Goal: Information Seeking & Learning: Learn about a topic

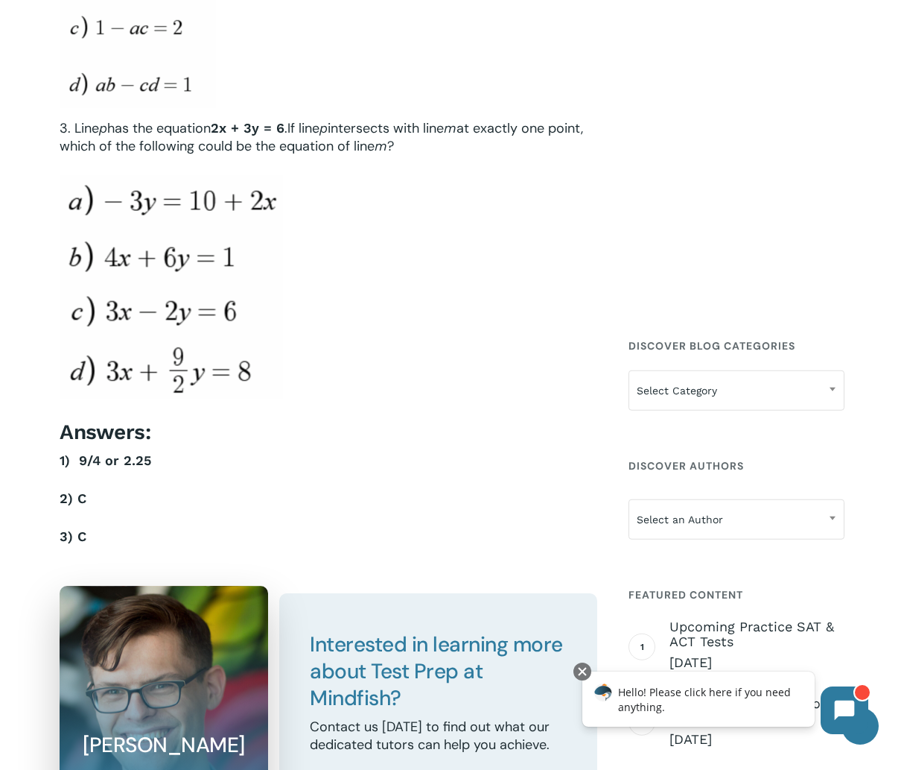
scroll to position [5291, 0]
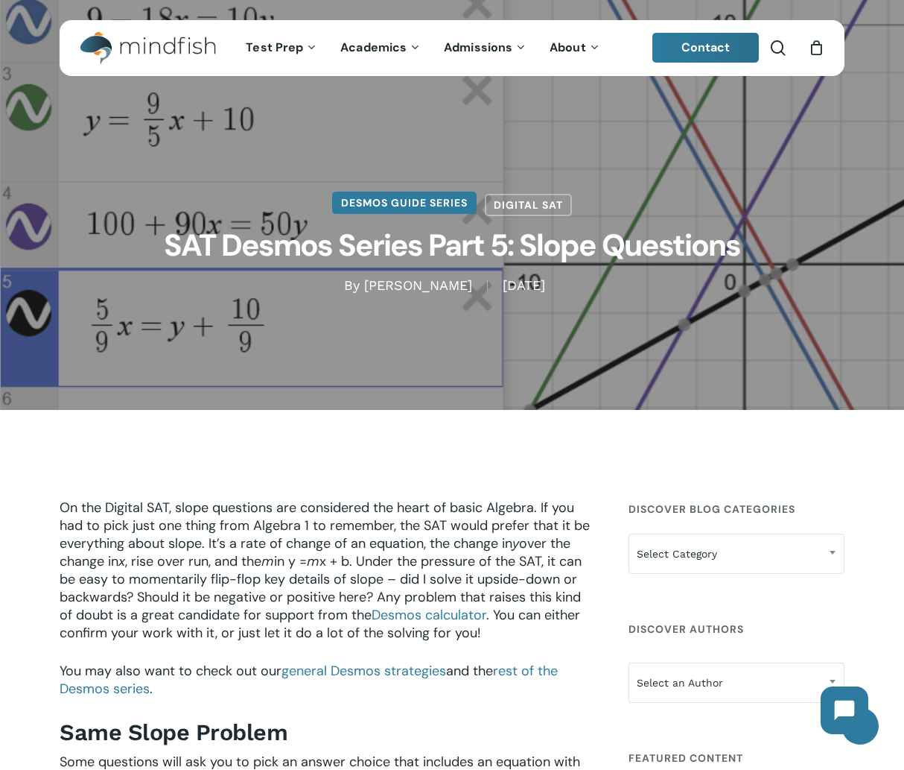
click at [433, 207] on link "Desmos Guide Series" at bounding box center [404, 202] width 145 height 22
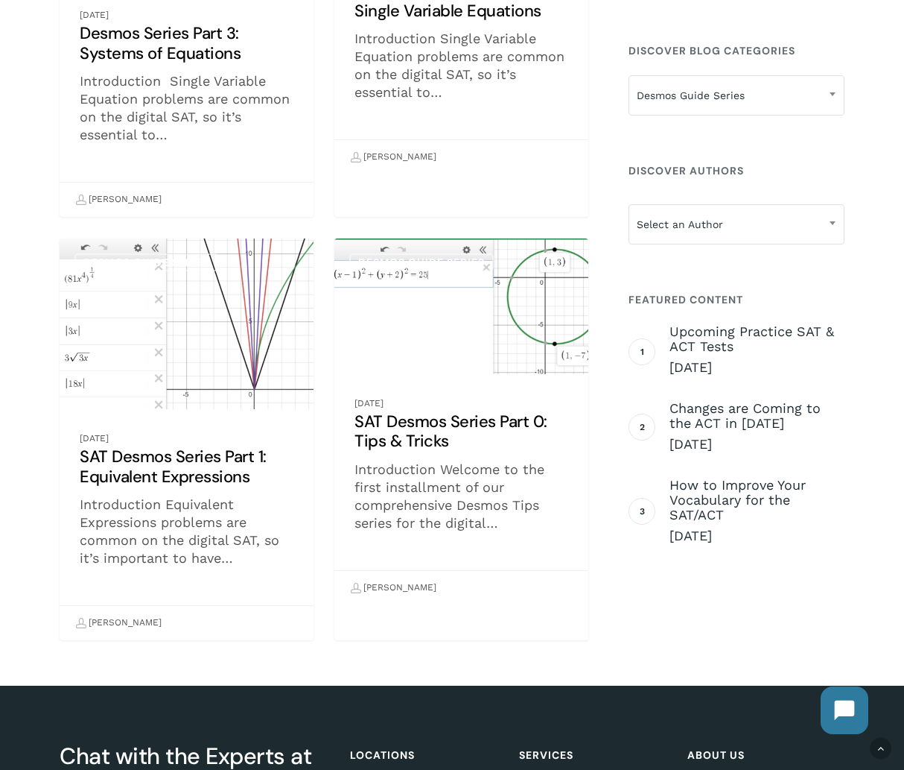
scroll to position [982, 0]
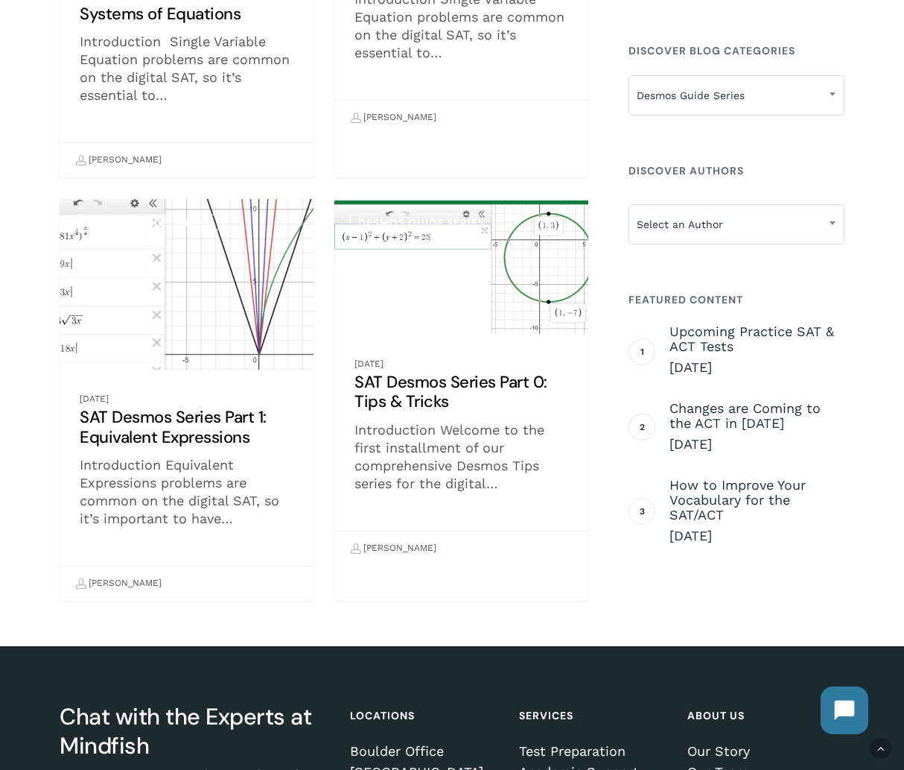
click at [256, 412] on link "SAT Desmos Series Part 1: Equivalent Expressions" at bounding box center [187, 400] width 254 height 402
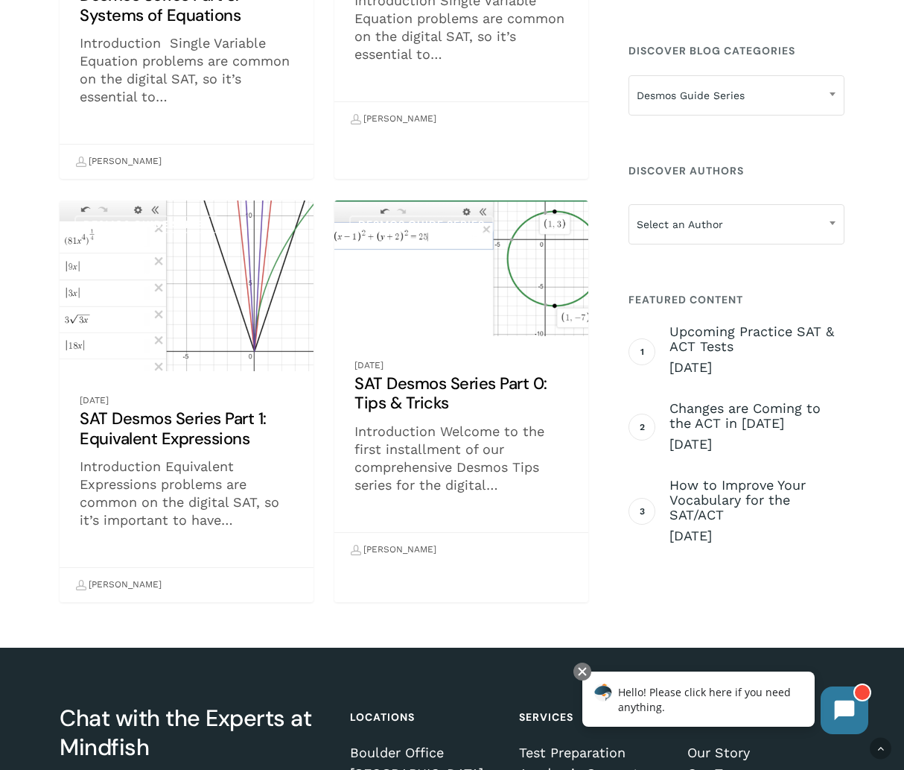
click at [365, 399] on link "SAT Desmos Series Part 0: Tips & Tricks" at bounding box center [461, 383] width 254 height 367
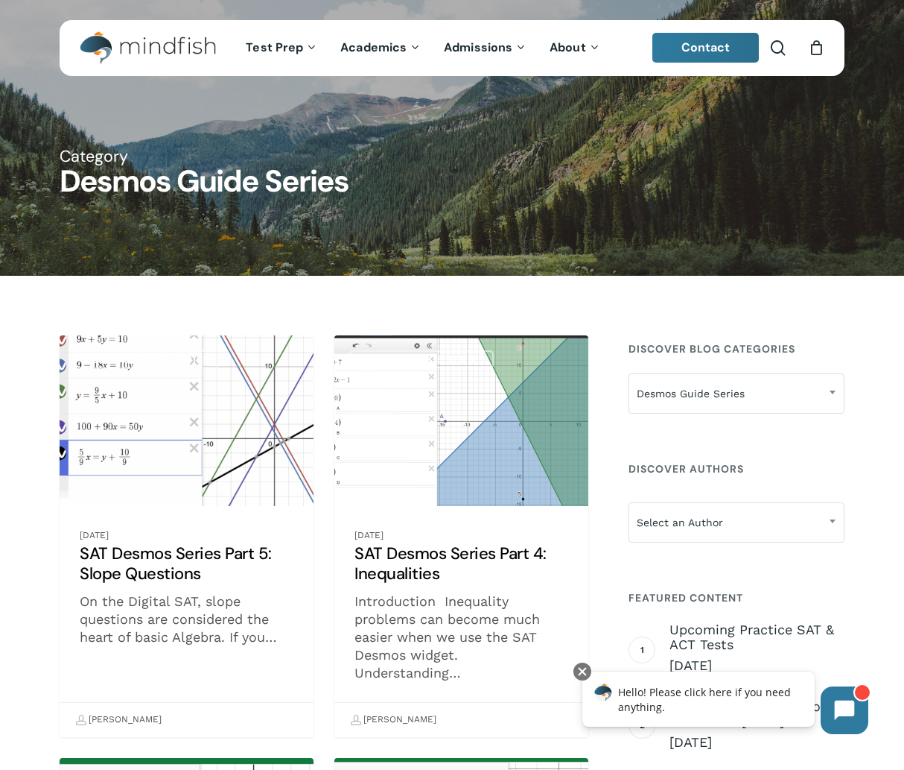
scroll to position [241, 0]
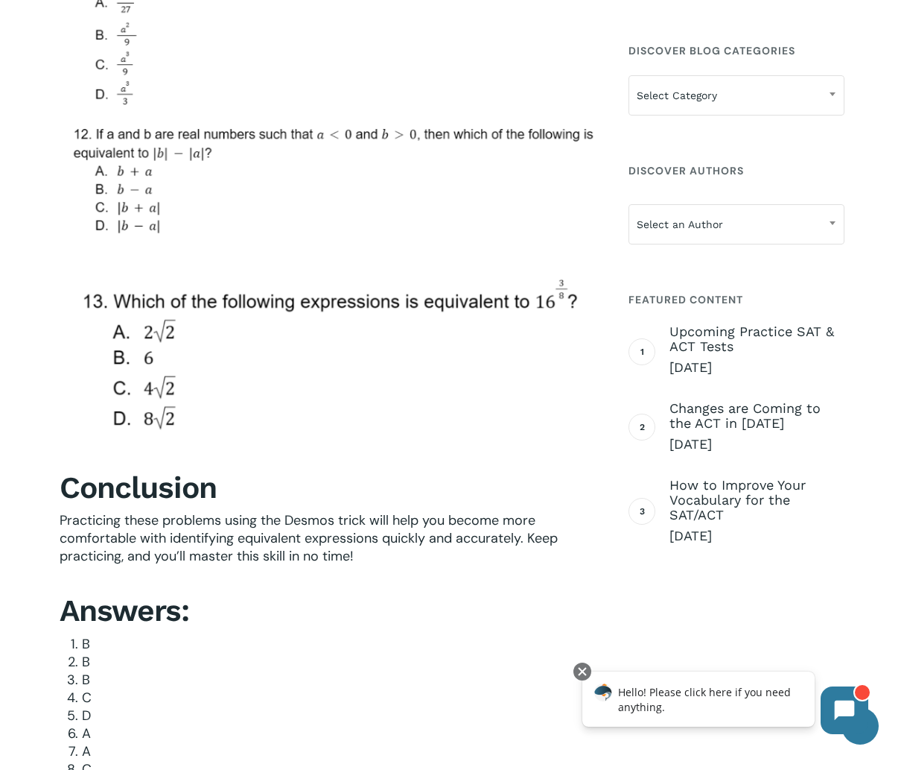
scroll to position [7747, 0]
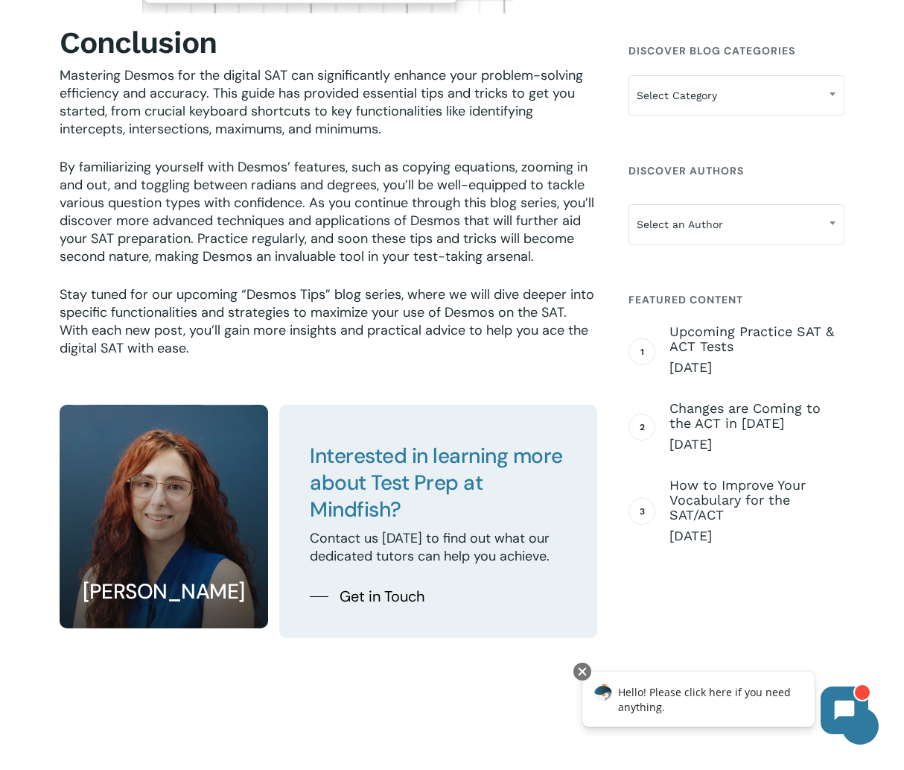
scroll to position [4453, 0]
